Goal: Transaction & Acquisition: Purchase product/service

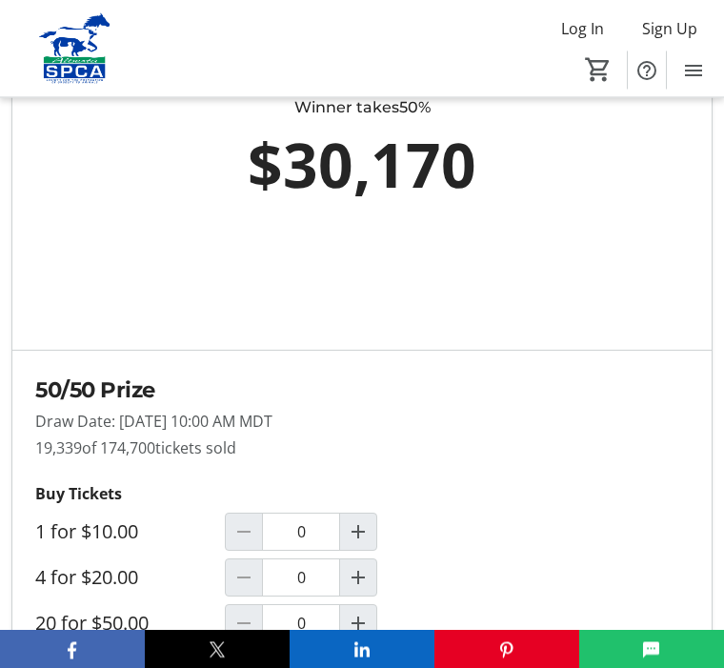
scroll to position [1691, 0]
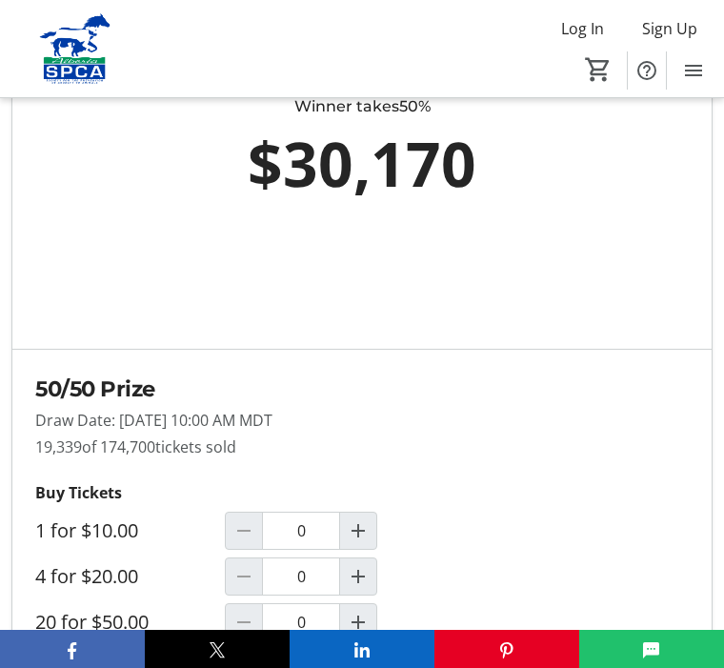
click at [370, 538] on mat-icon "Increment by one" at bounding box center [358, 530] width 23 height 23
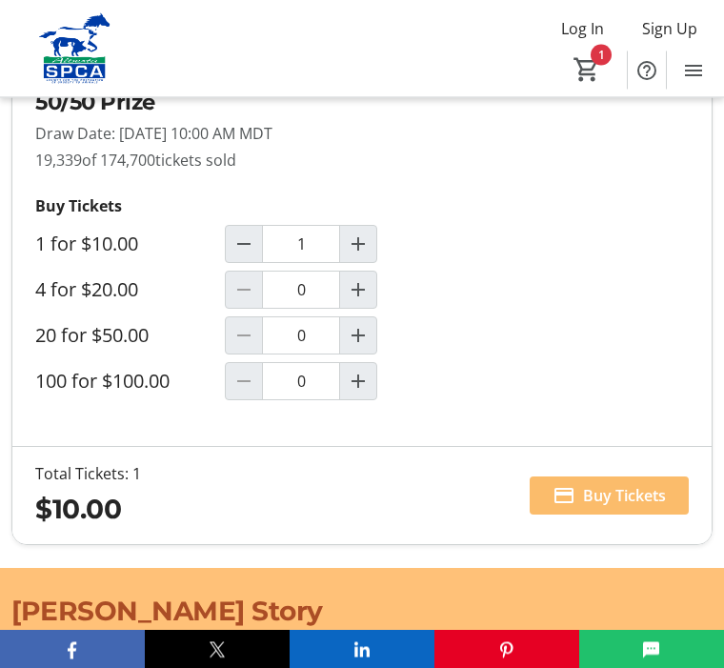
scroll to position [1977, 0]
click at [255, 248] on mat-icon "Decrement by one" at bounding box center [244, 244] width 23 height 23
type input "0"
click at [370, 297] on mat-icon "Increment by one" at bounding box center [358, 289] width 23 height 23
type input "1"
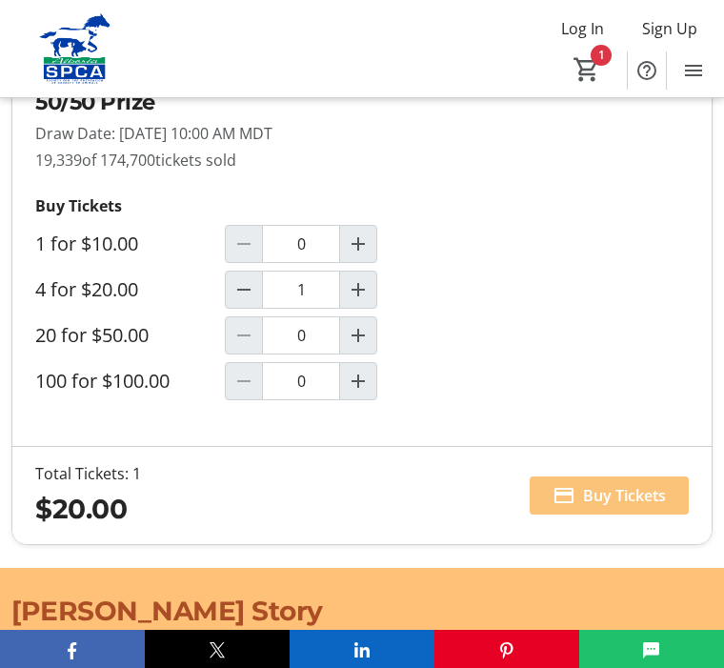
click at [603, 502] on span "Buy Tickets" at bounding box center [624, 495] width 83 height 23
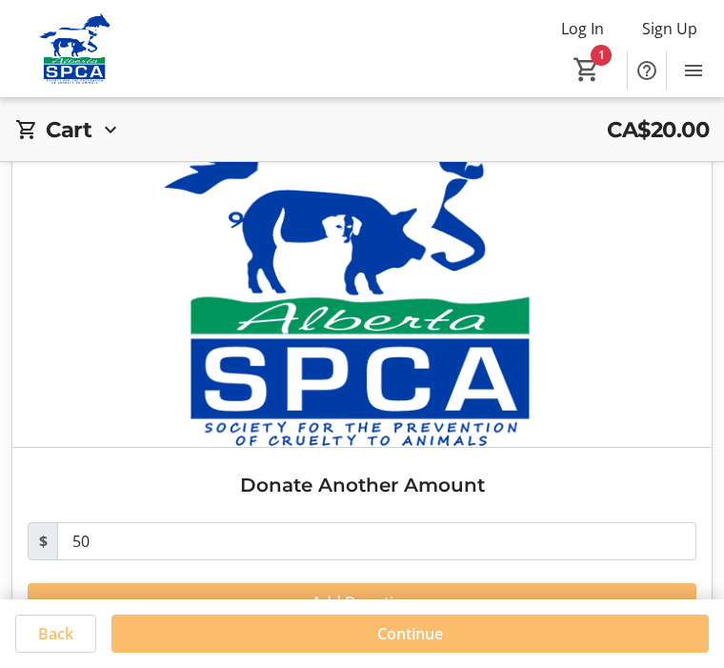
scroll to position [1939, 0]
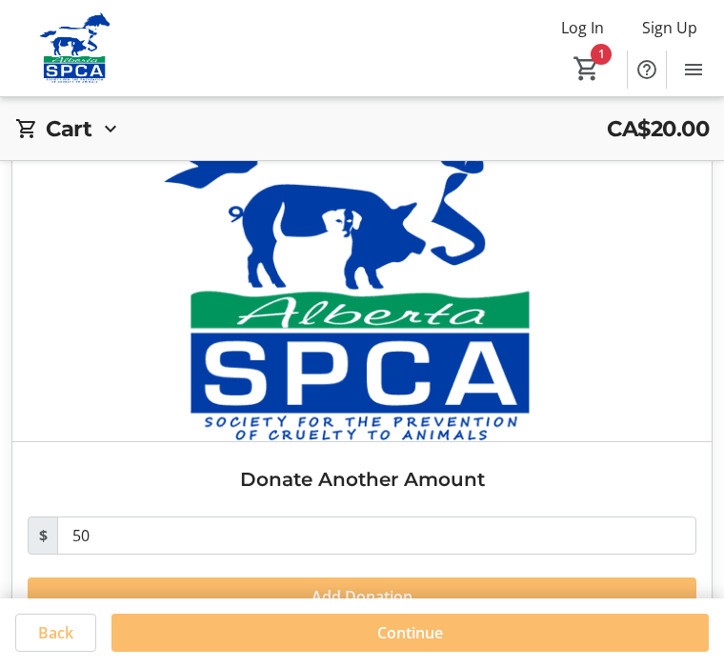
click at [55, 645] on span "Back" at bounding box center [55, 633] width 35 height 23
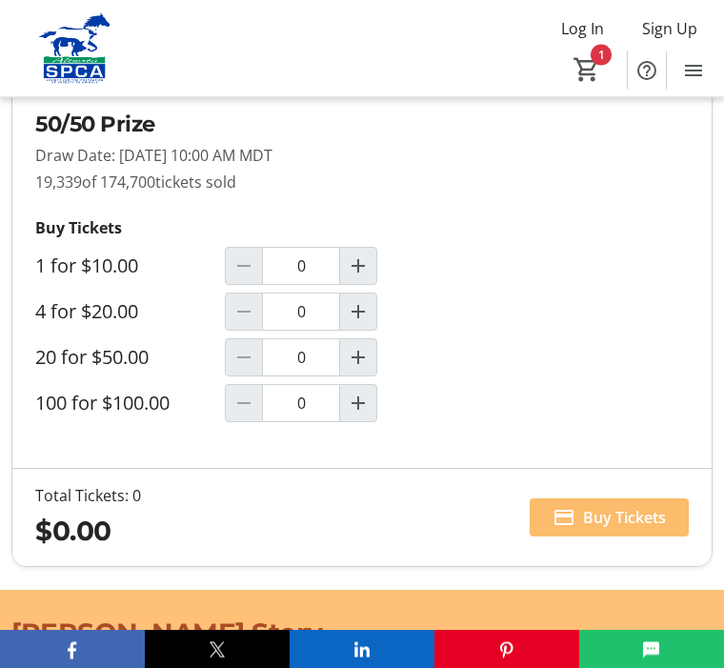
scroll to position [1977, 0]
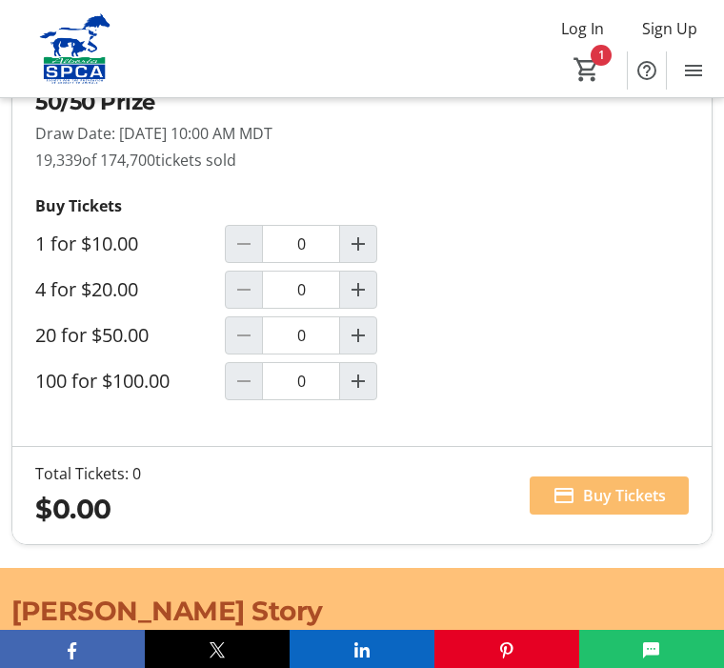
type input "1"
click at [621, 505] on span "Buy Tickets" at bounding box center [624, 495] width 83 height 23
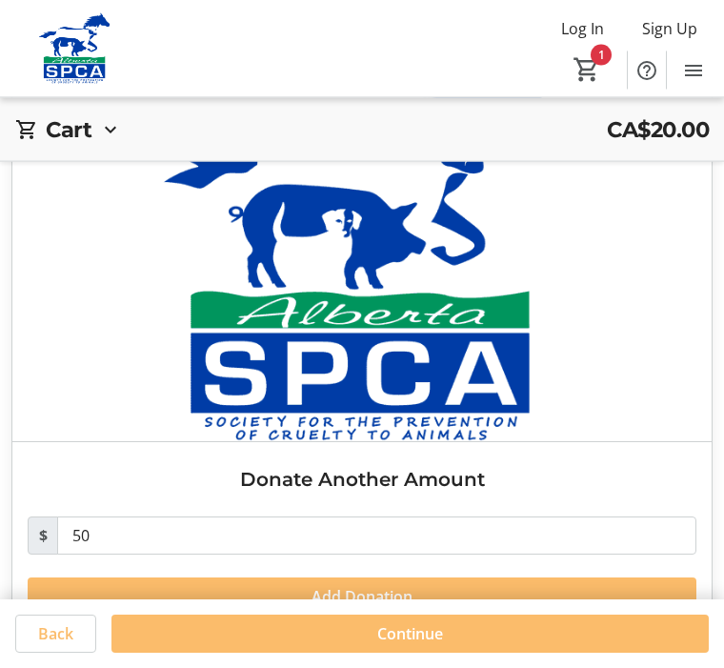
scroll to position [1939, 0]
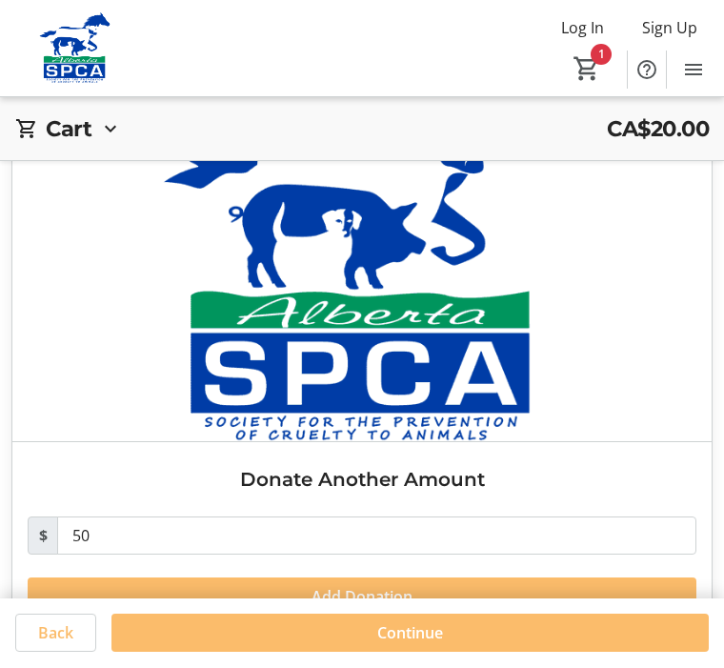
click at [543, 657] on span at bounding box center [410, 634] width 598 height 46
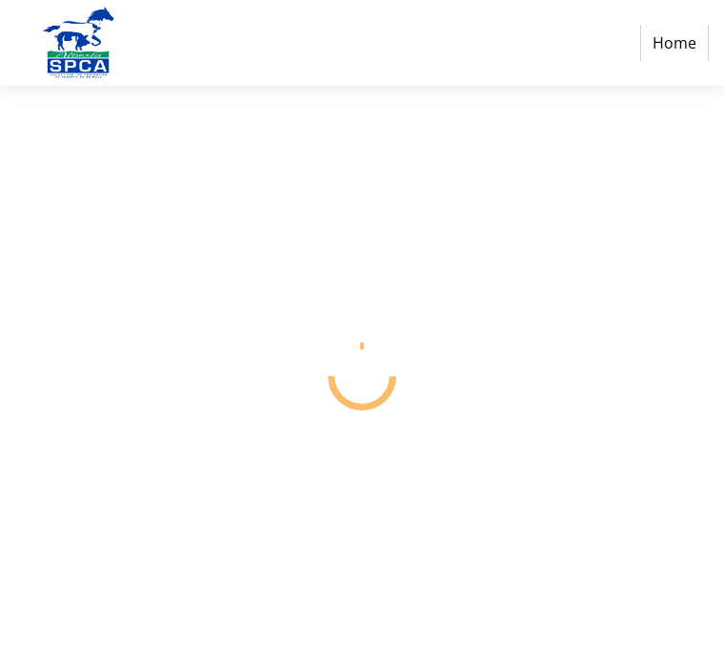
select select "CA"
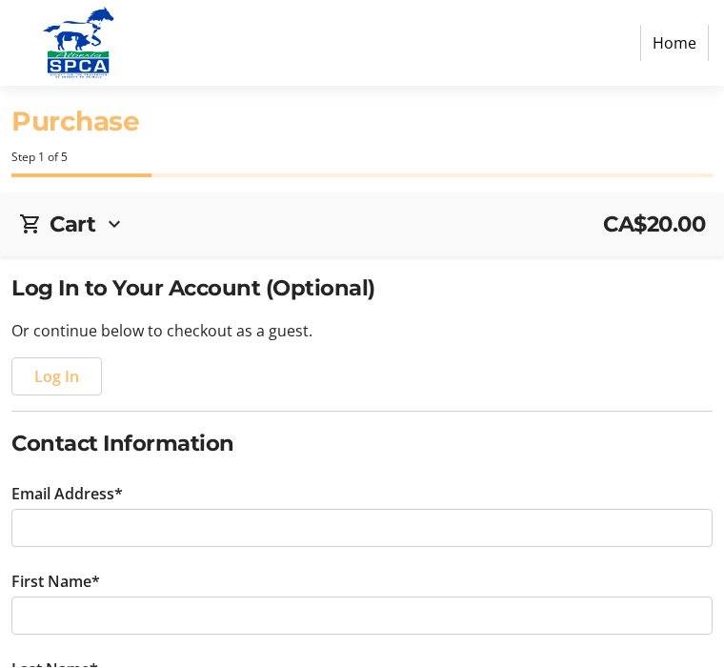
scroll to position [1, 0]
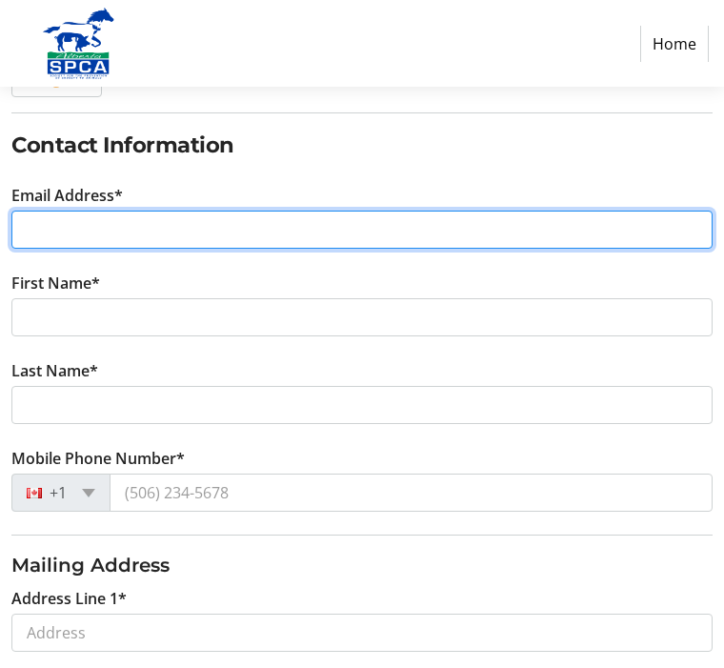
click at [65, 233] on input "Email Address*" at bounding box center [361, 231] width 701 height 38
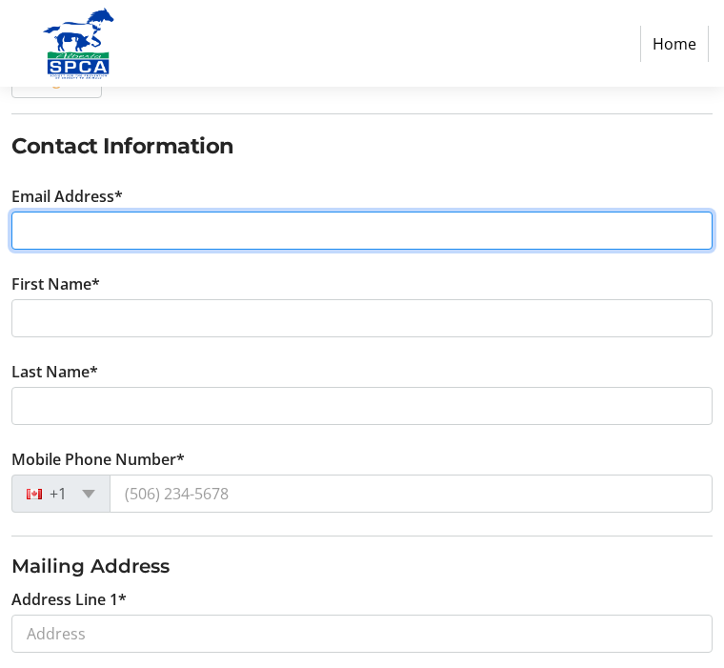
click at [42, 231] on input "Email Address*" at bounding box center [361, 231] width 701 height 38
type input "[EMAIL_ADDRESS][DOMAIN_NAME]"
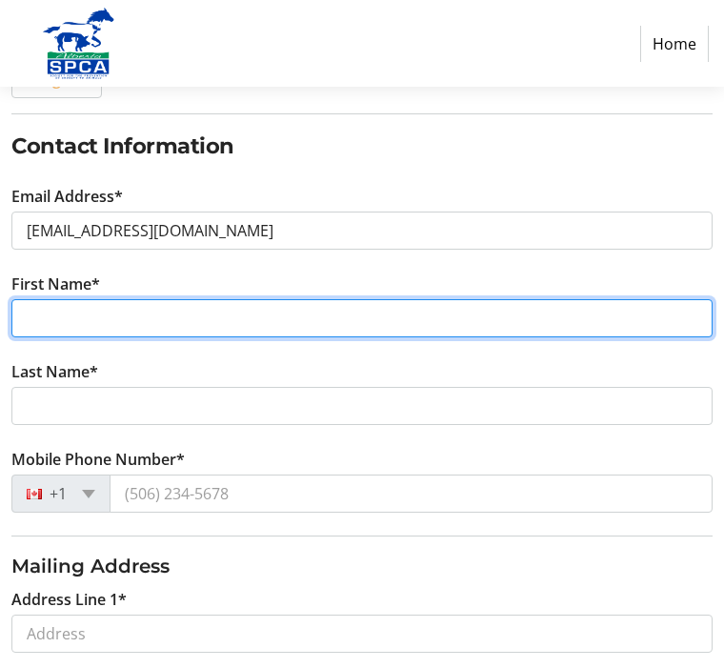
click at [40, 303] on input "First Name*" at bounding box center [361, 318] width 701 height 38
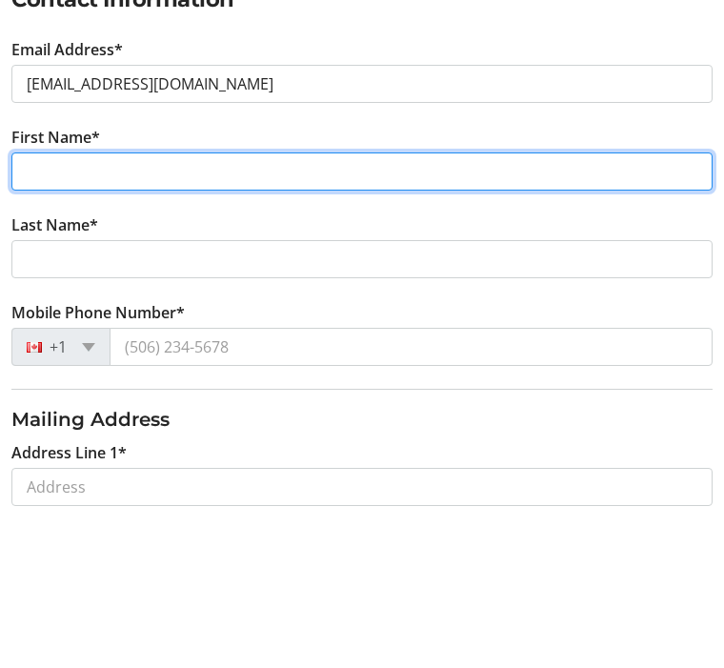
type input "[PERSON_NAME]"
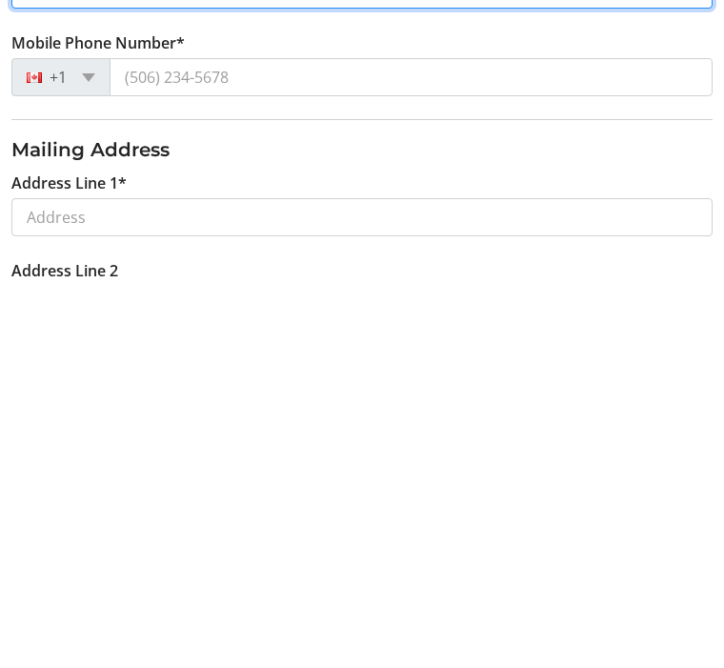
scroll to position [328, 0]
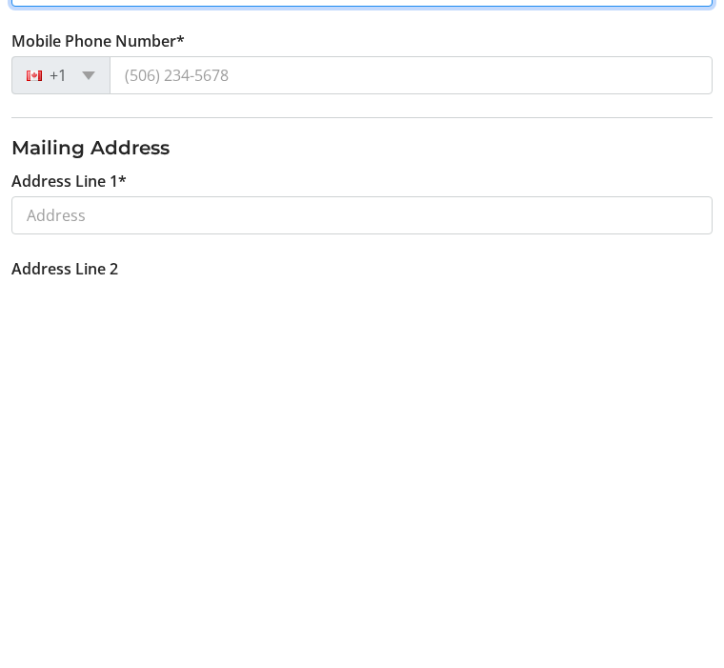
type input "[PERSON_NAME]"
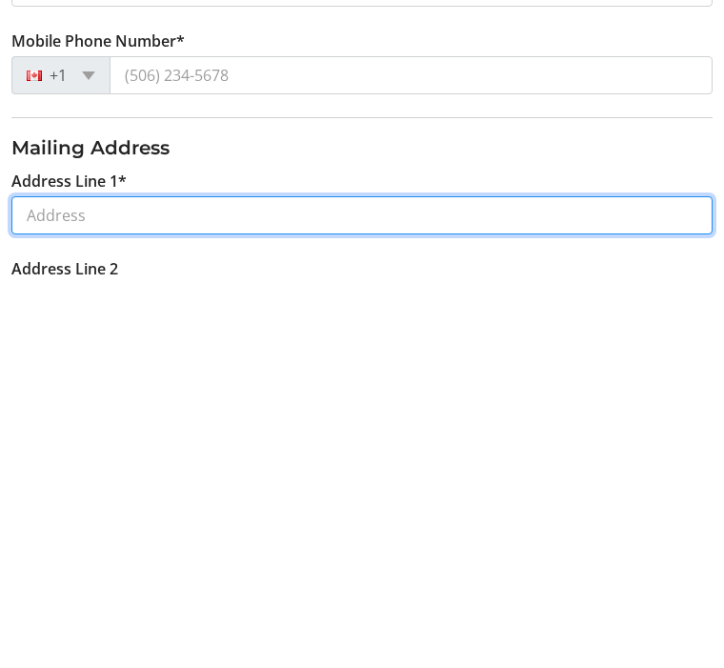
click at [58, 585] on input "Address Line 1*" at bounding box center [361, 604] width 701 height 38
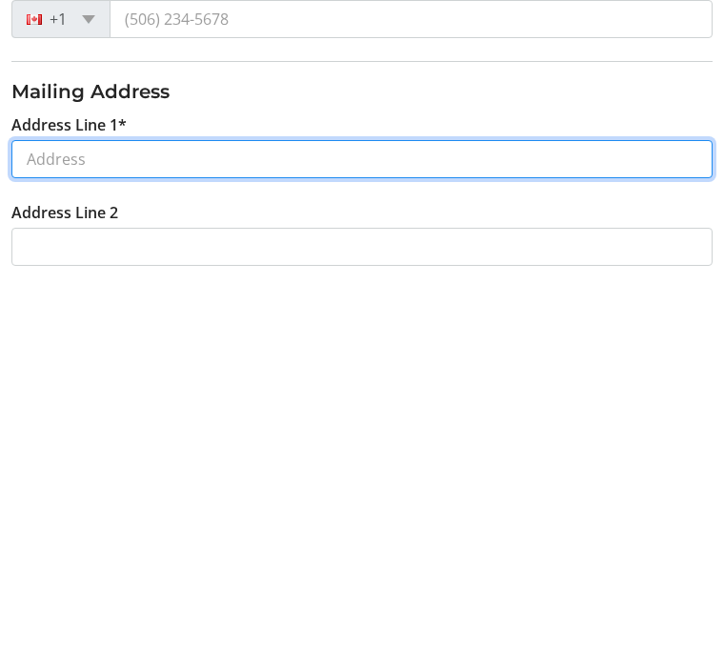
scroll to position [386, 0]
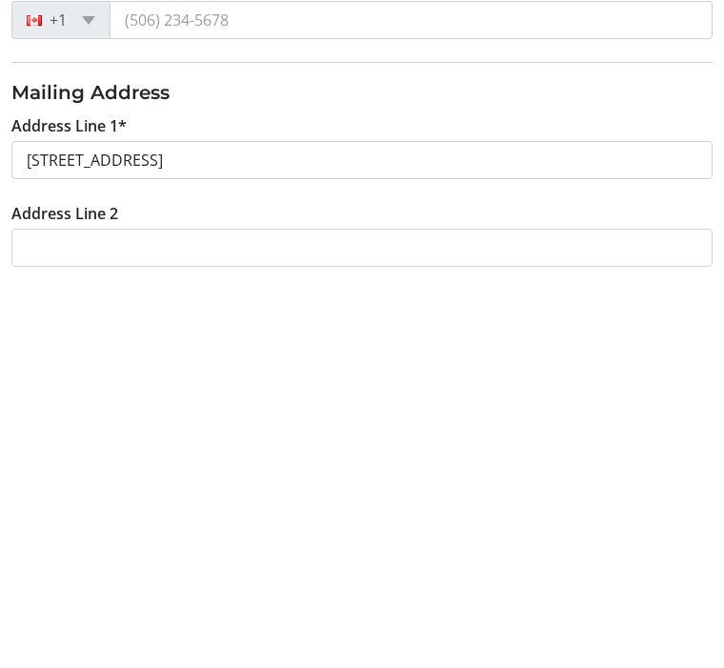
type input "20 [GEOGRAPHIC_DATA]"
type input "[GEOGRAPHIC_DATA]"
select select "AB"
type input "T3K 5T9"
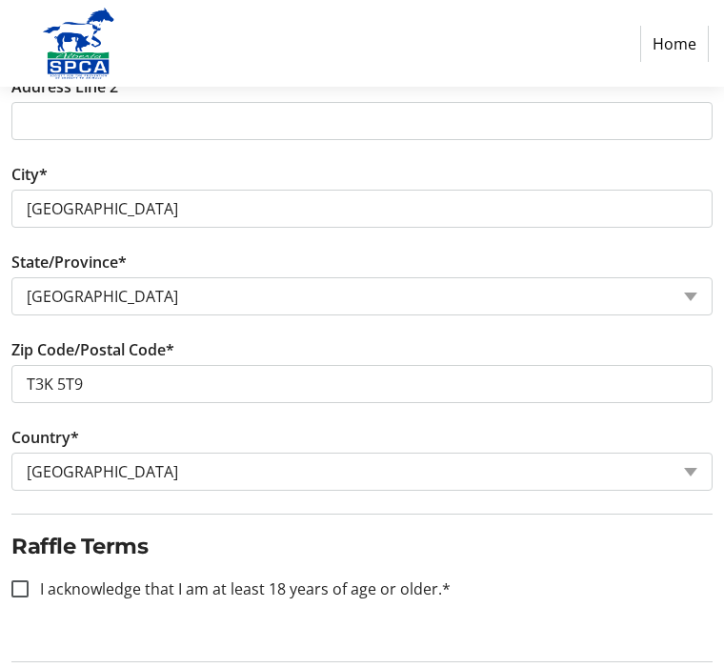
scroll to position [898, 0]
click at [26, 595] on input "I acknowledge that I am at least 18 years of age or older.*" at bounding box center [19, 589] width 17 height 17
checkbox input "true"
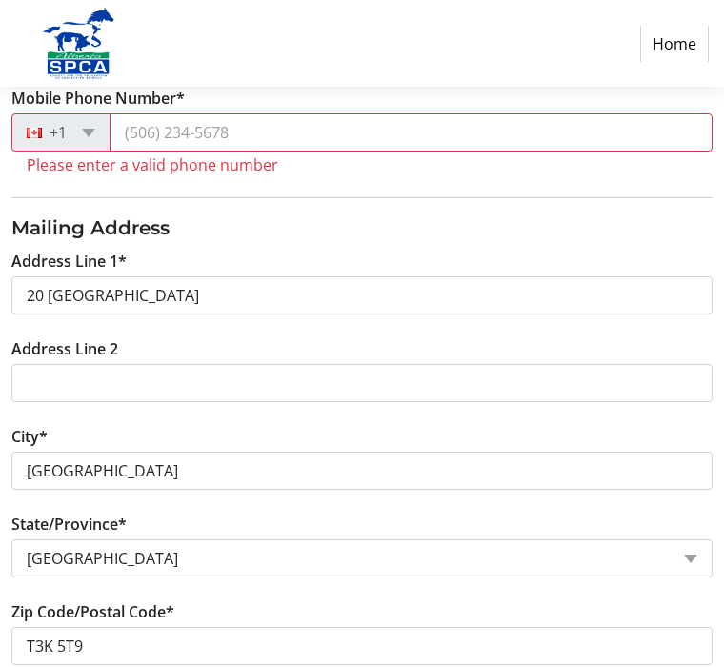
scroll to position [629, 0]
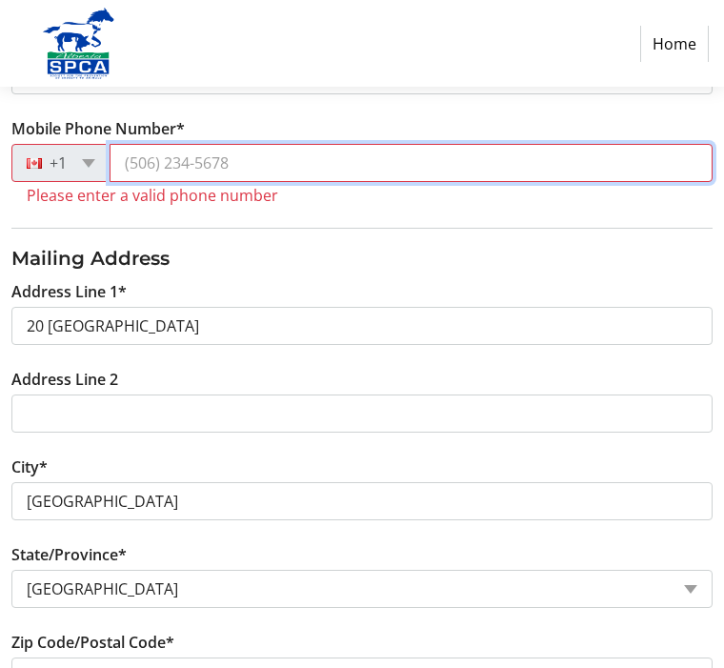
click at [207, 163] on input "Mobile Phone Number*" at bounding box center [411, 163] width 603 height 38
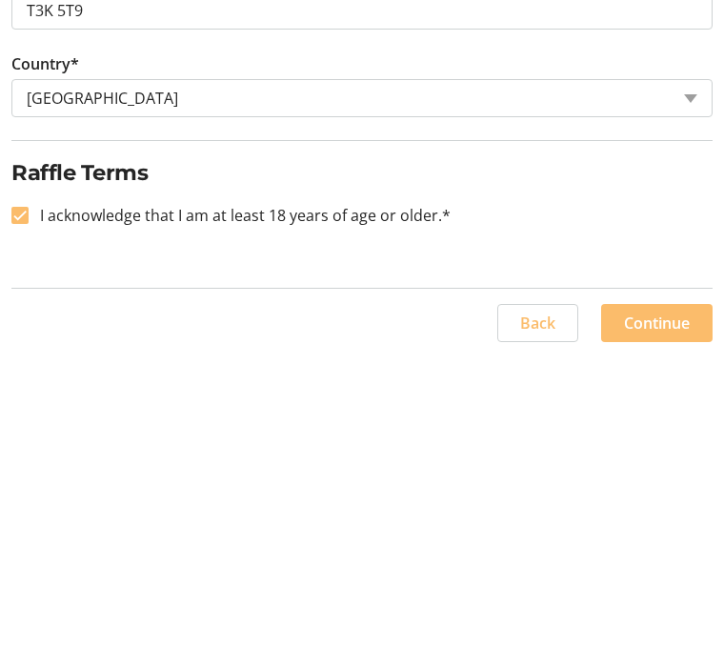
scroll to position [962, 0]
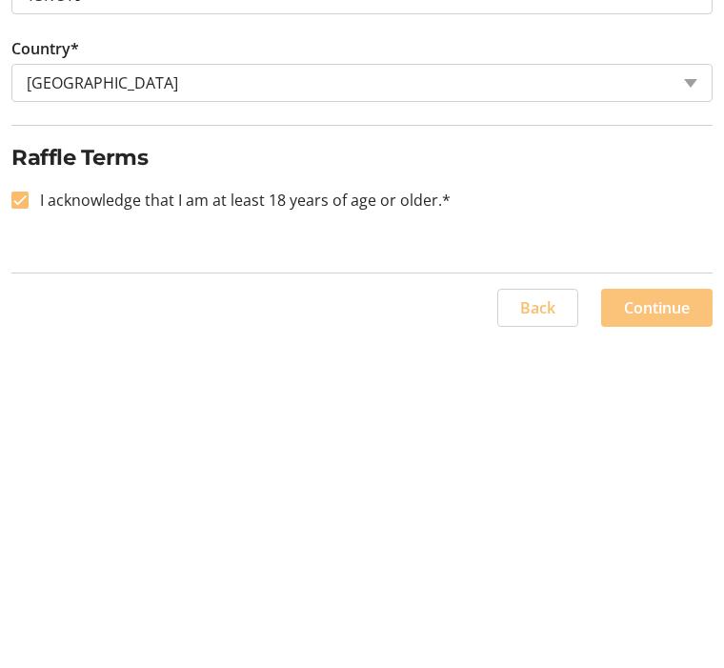
type input "[PHONE_NUMBER]"
click at [661, 622] on span "Continue" at bounding box center [657, 633] width 66 height 23
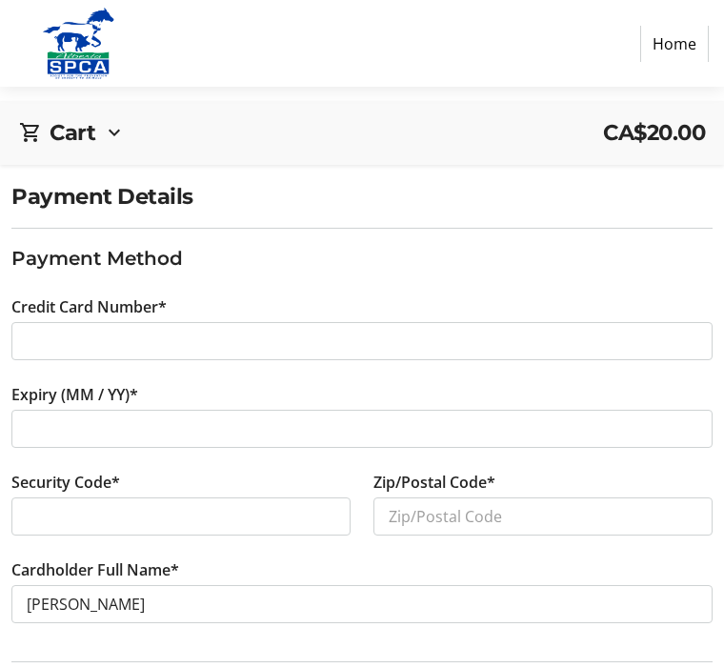
scroll to position [91, 0]
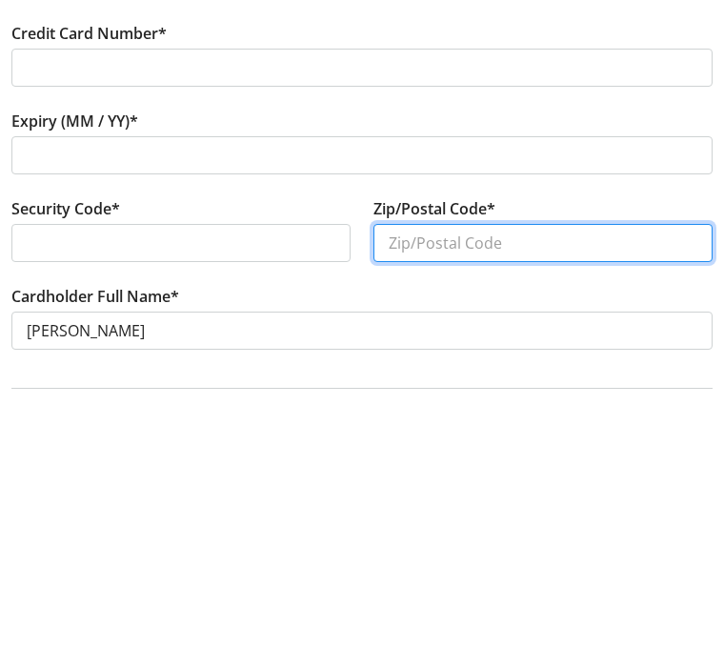
click at [437, 498] on input "Zip/Postal Code*" at bounding box center [543, 517] width 339 height 38
type input "T3k5t9"
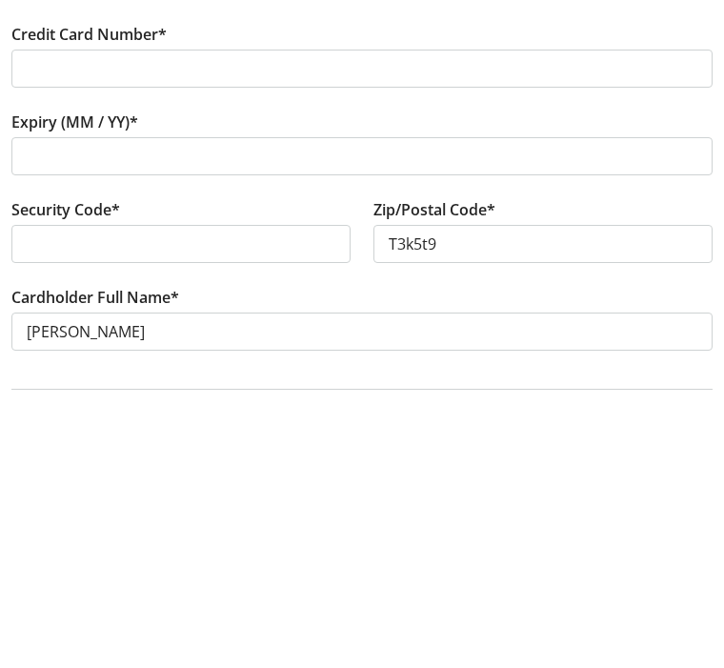
click at [719, 472] on div "Zip/Postal Code* T3k5t9" at bounding box center [543, 516] width 362 height 88
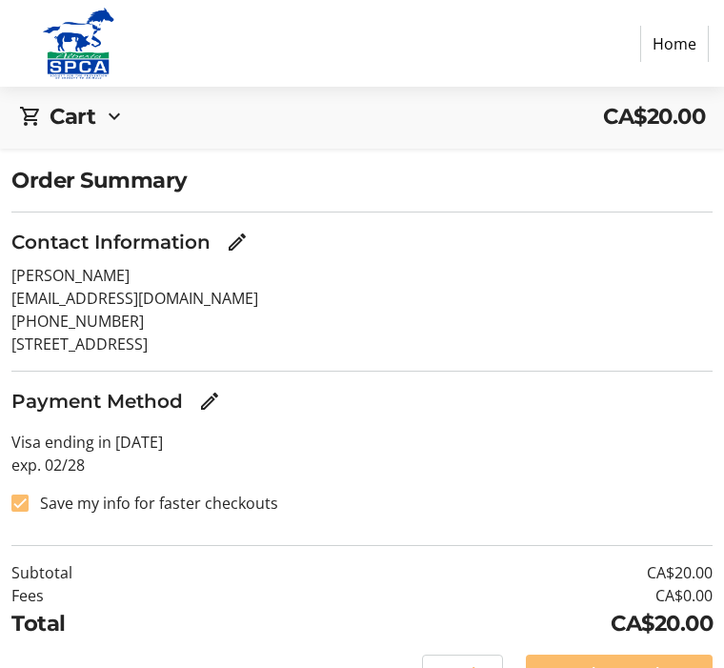
scroll to position [117, 0]
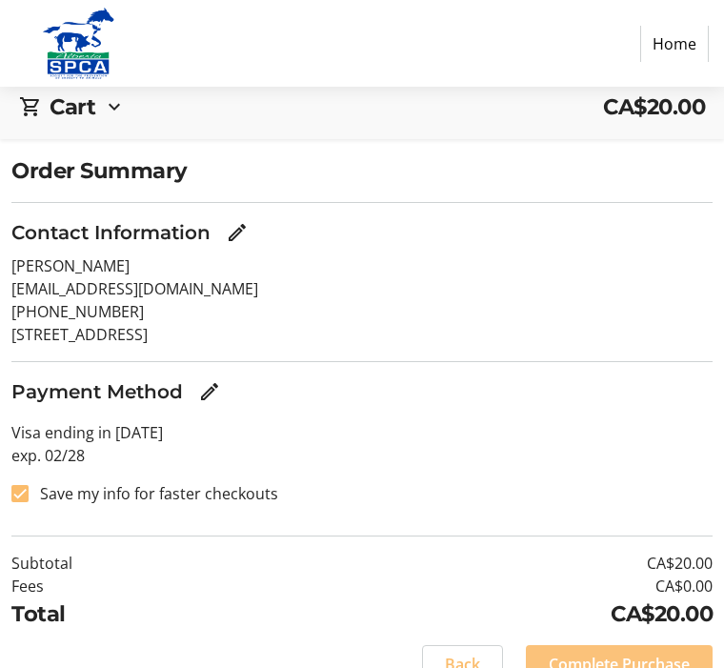
click at [640, 667] on span "Complete Purchase" at bounding box center [619, 665] width 141 height 23
